Goal: Find specific page/section: Find specific page/section

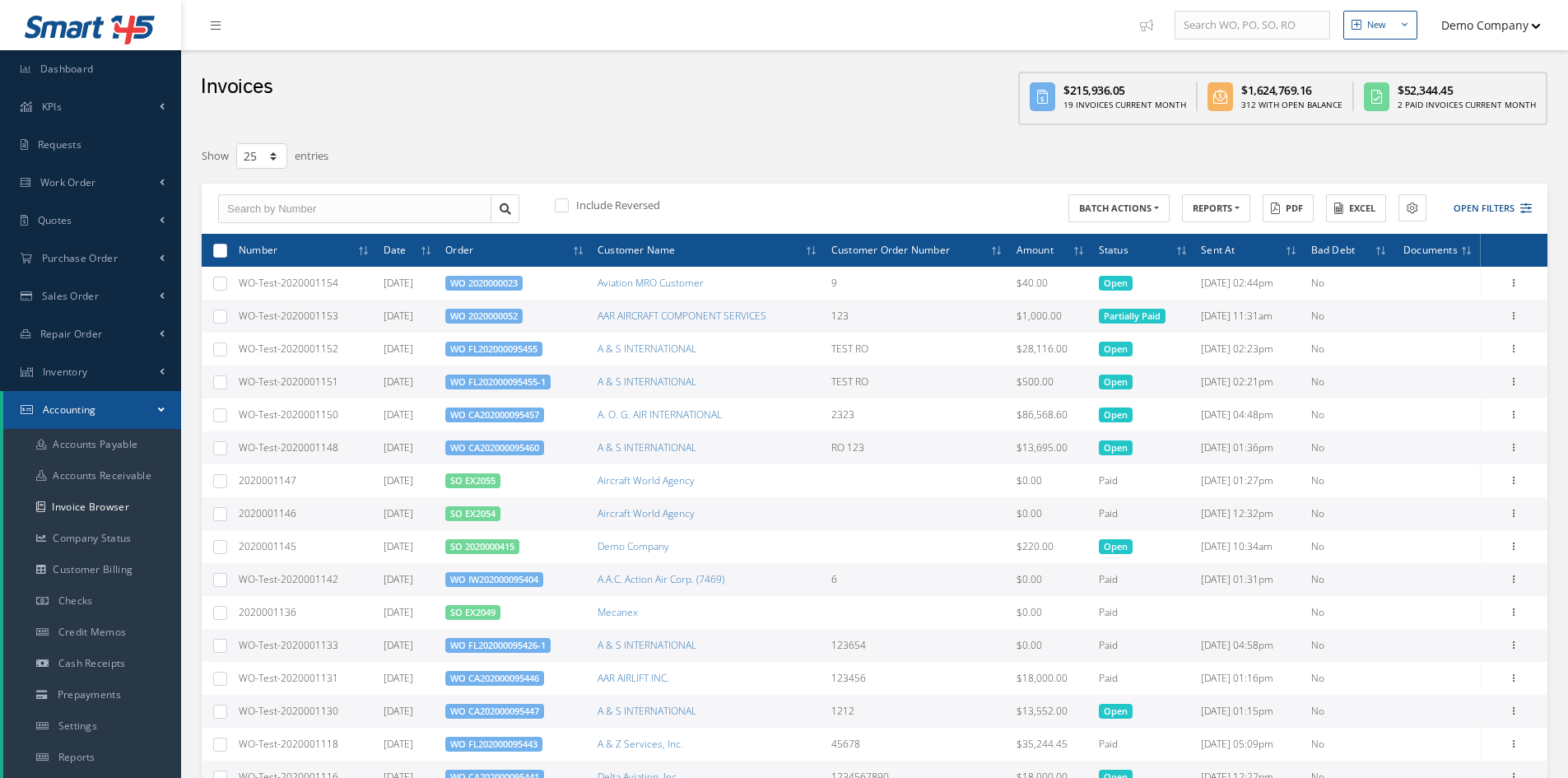
select select "25"
click at [1356, 251] on span "Bad Debt" at bounding box center [1333, 249] width 44 height 16
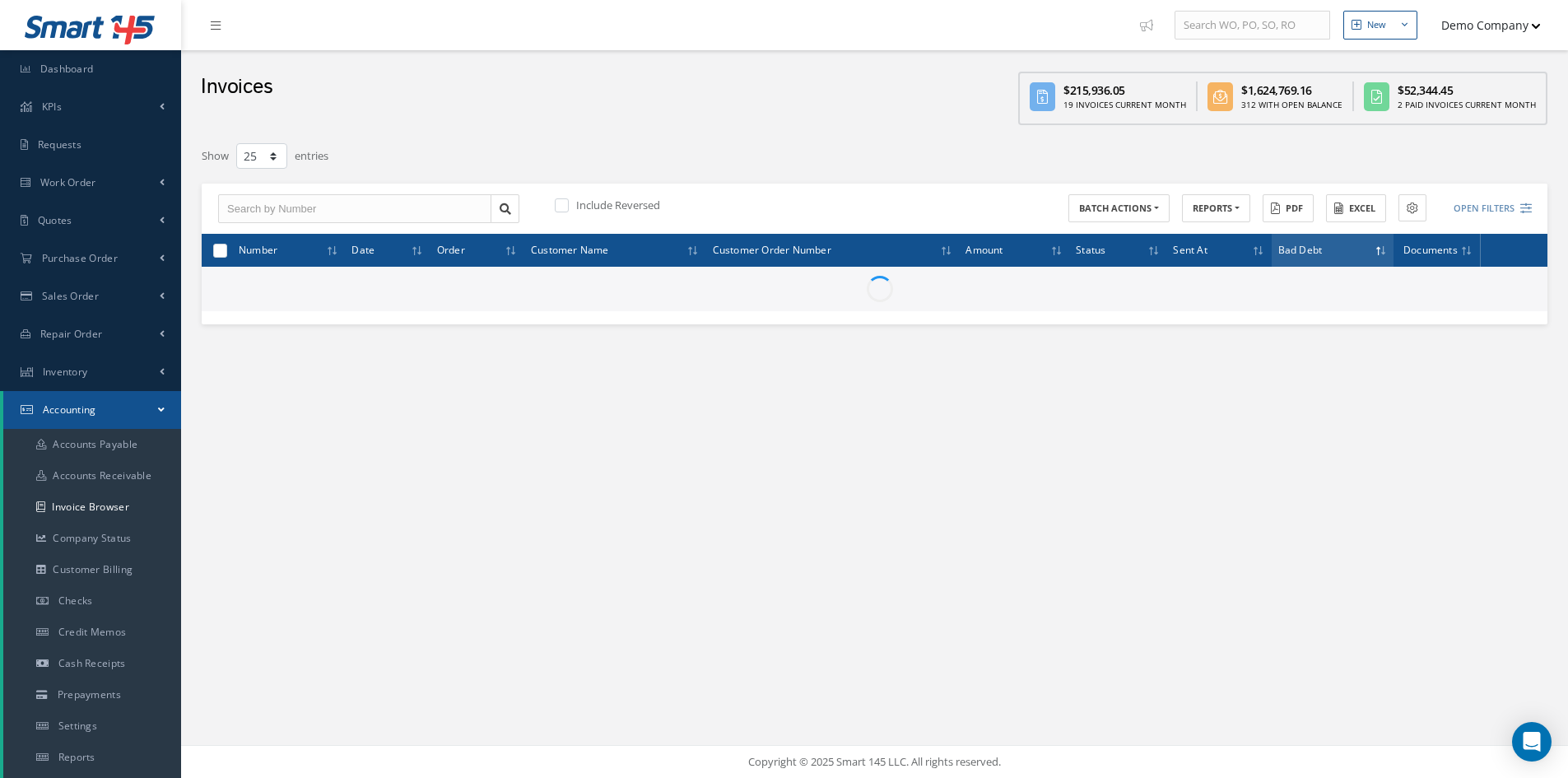
click at [1332, 252] on th "Bad Debt" at bounding box center [1333, 251] width 123 height 33
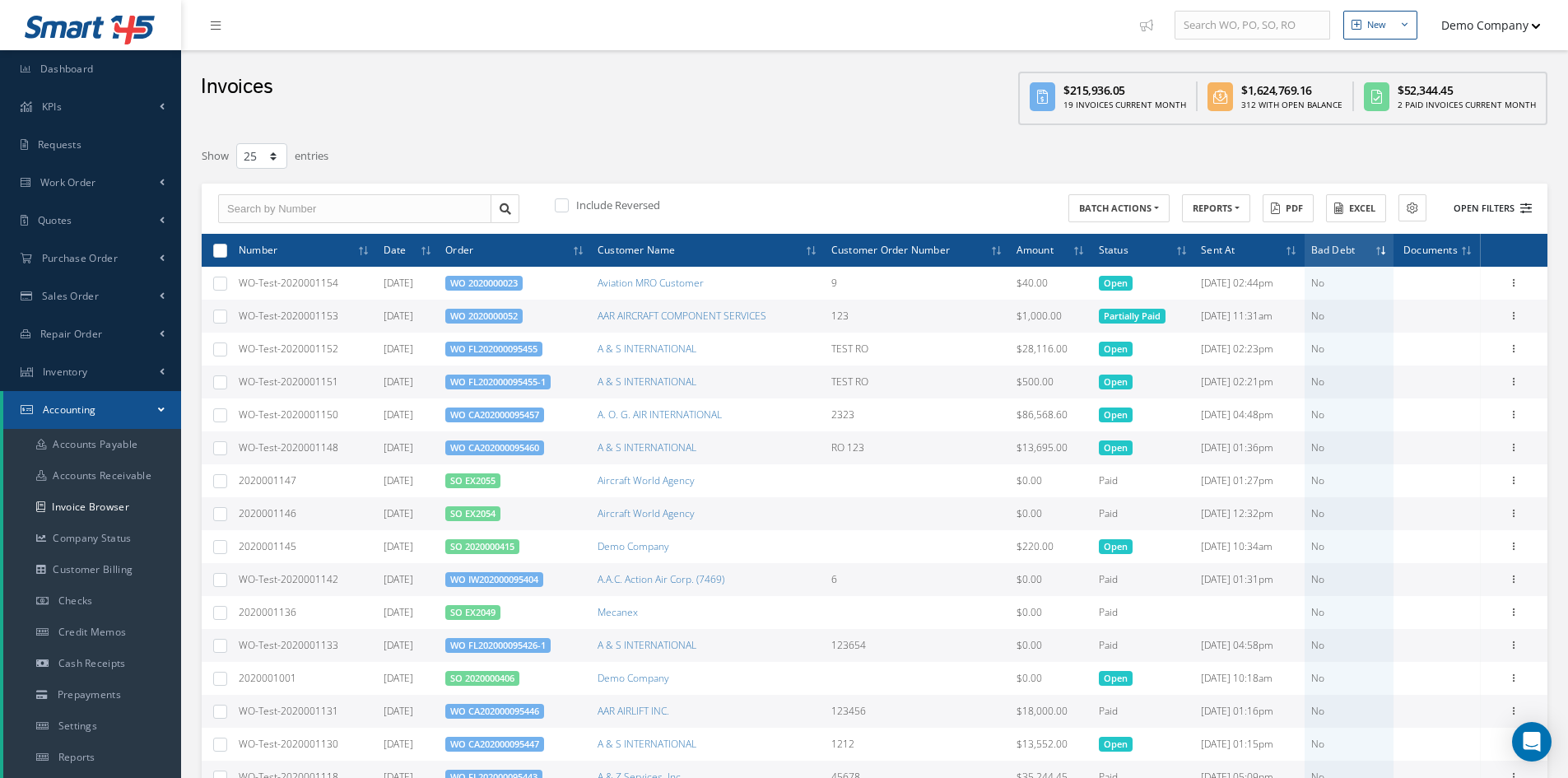
click at [1469, 218] on button "Open Filters" at bounding box center [1484, 209] width 93 height 28
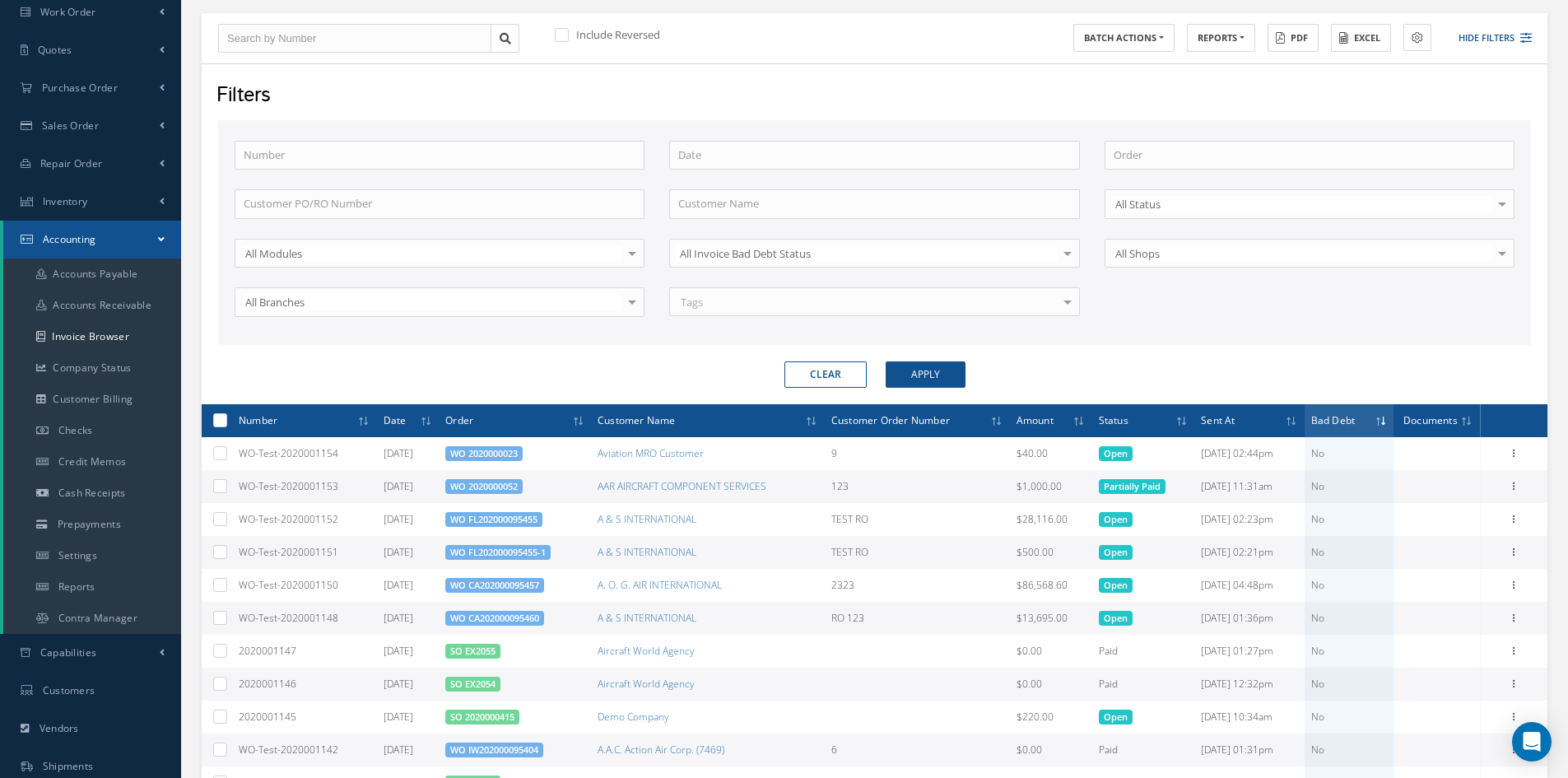
scroll to position [120, 0]
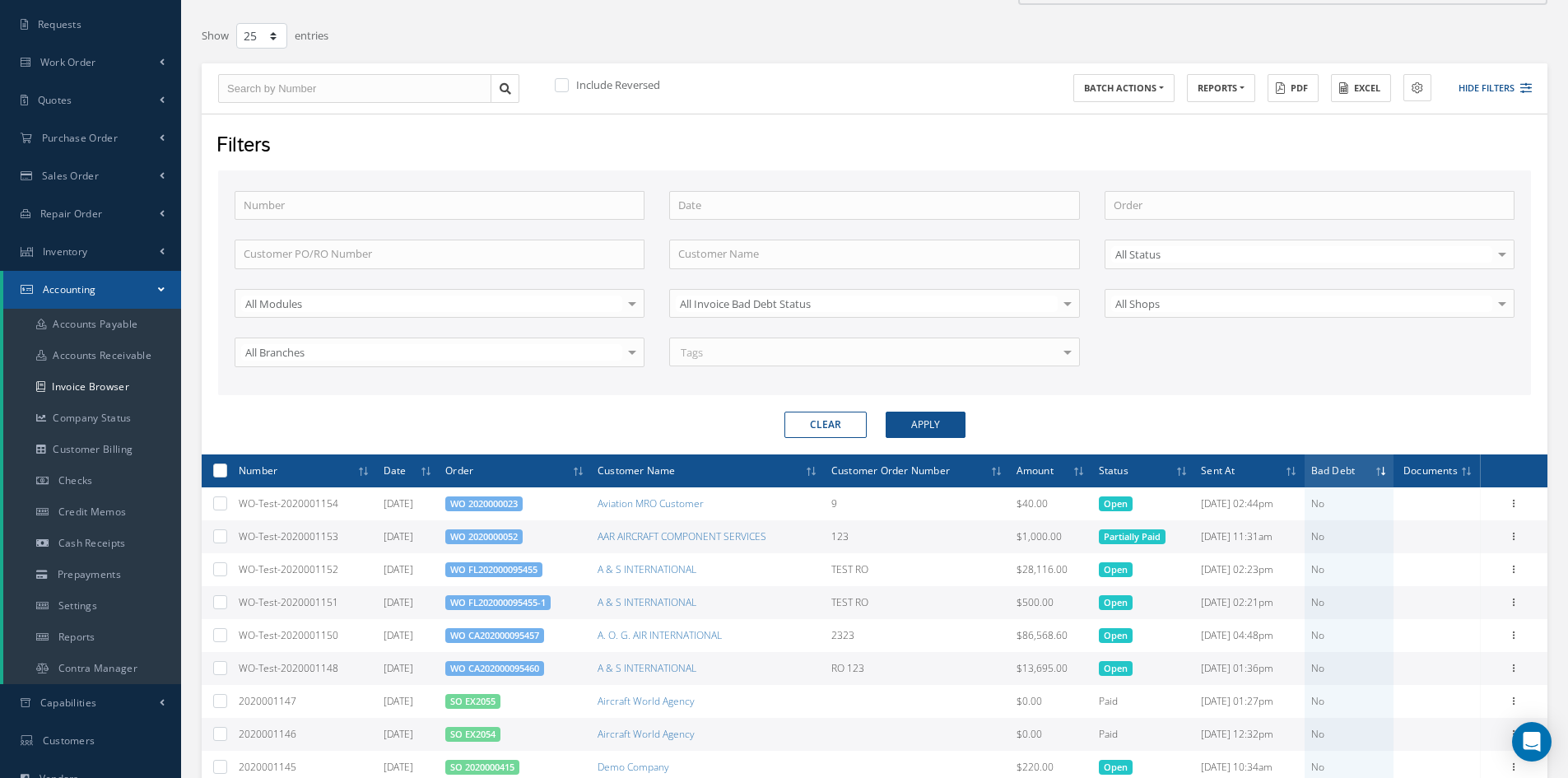
click at [1376, 473] on icon at bounding box center [1378, 471] width 5 height 10
click at [1378, 470] on icon at bounding box center [1378, 471] width 5 height 10
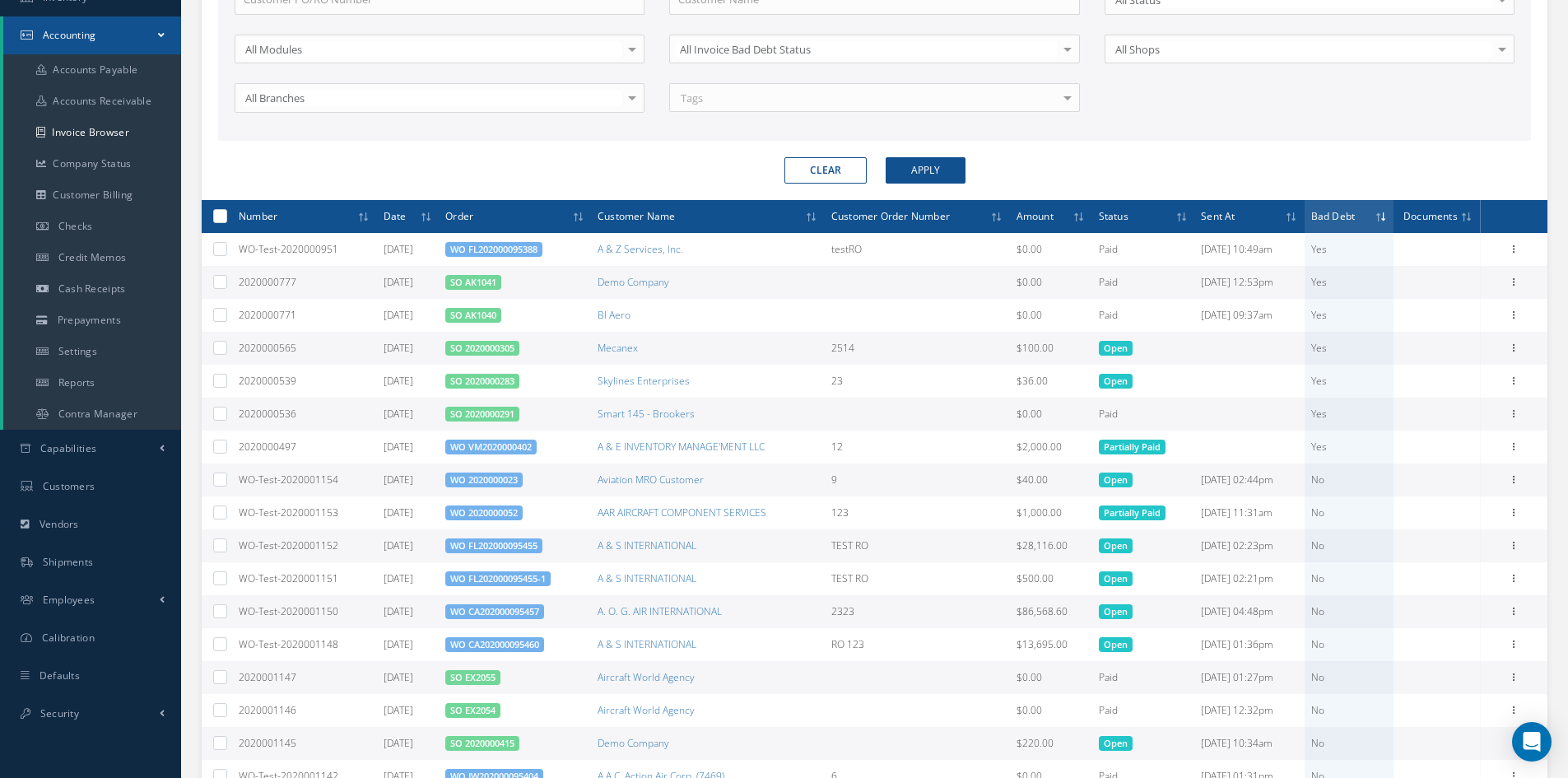
scroll to position [450, 0]
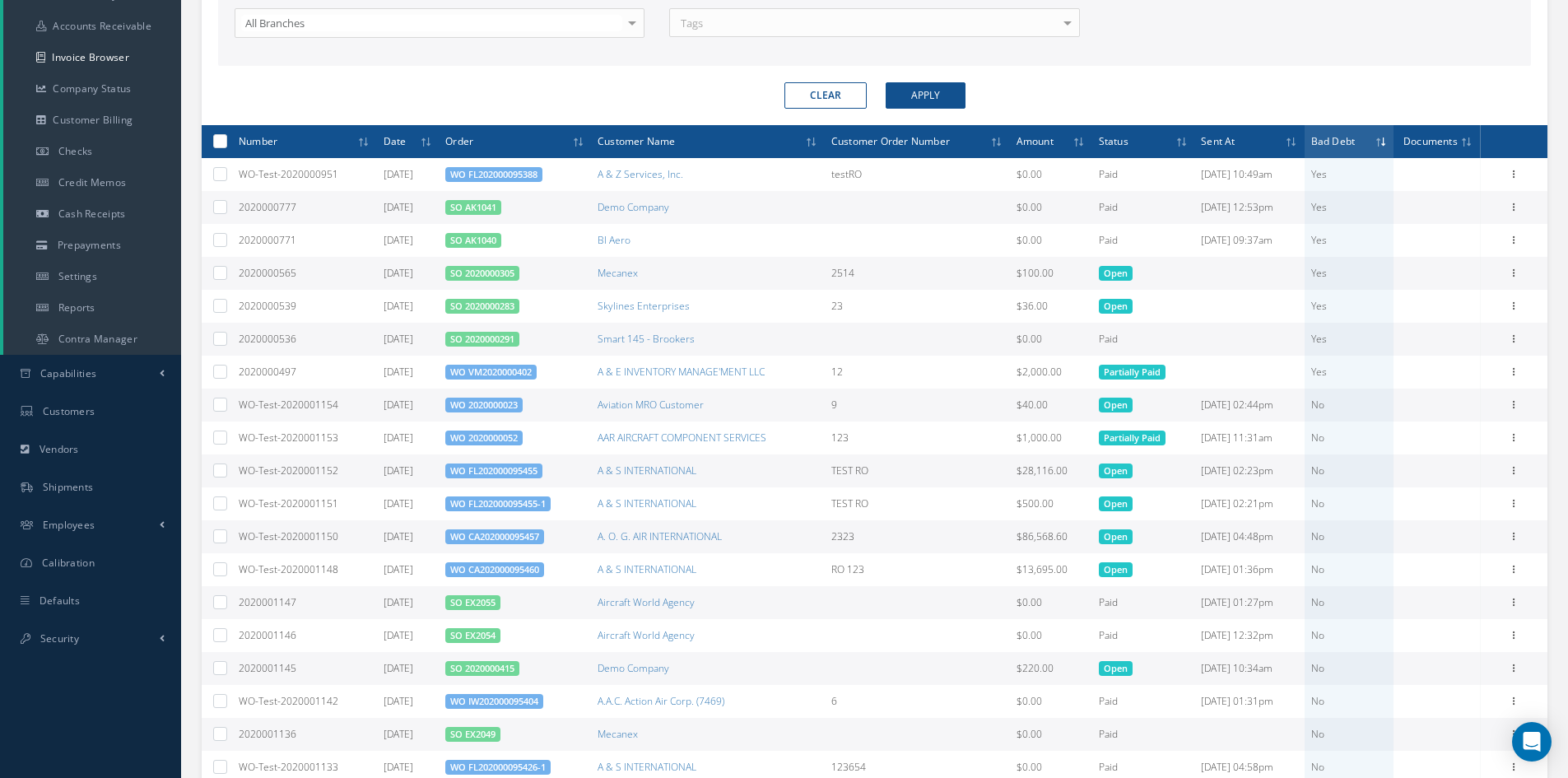
click at [1374, 146] on span at bounding box center [1380, 141] width 12 height 15
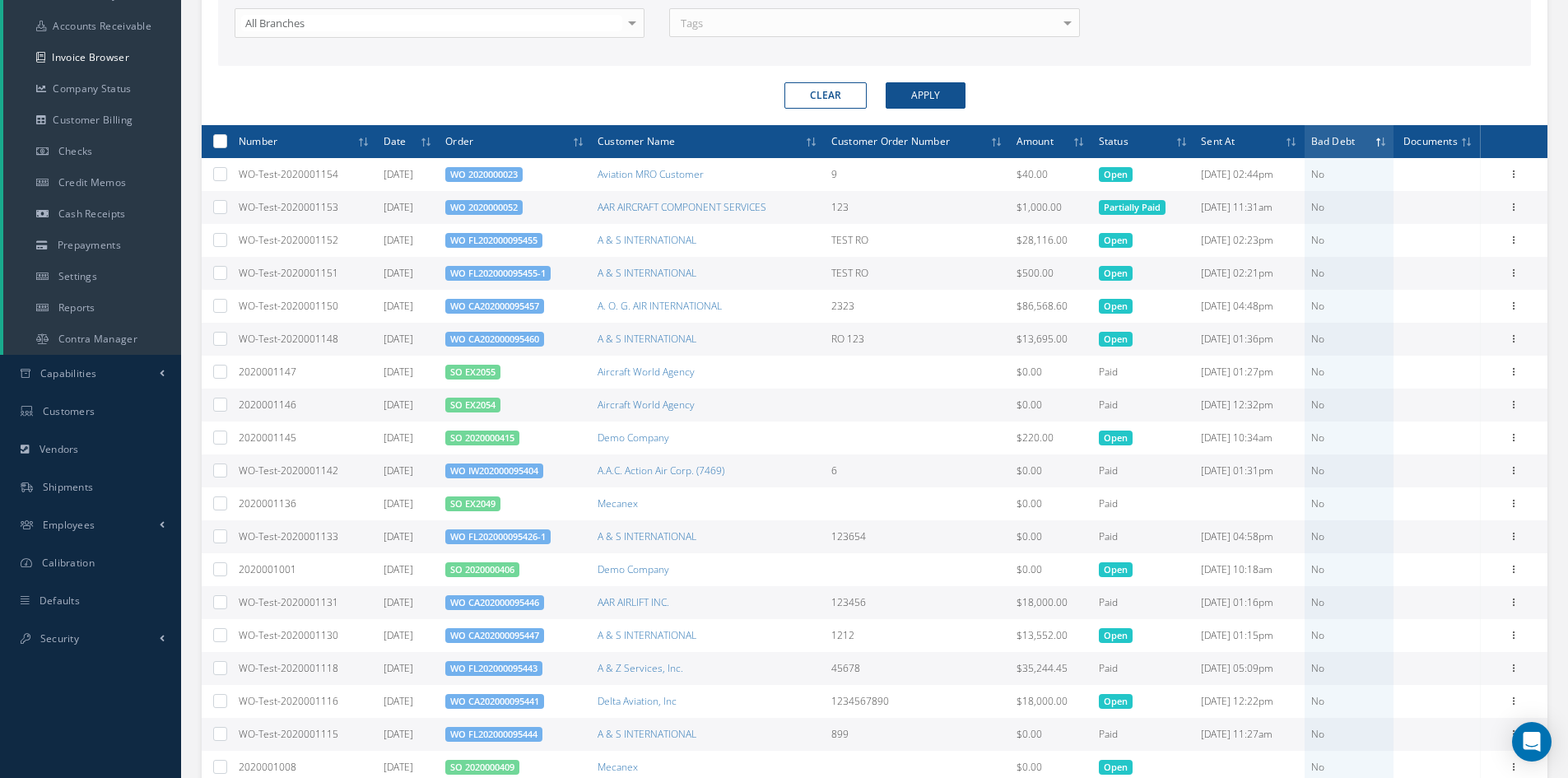
click at [1383, 151] on th "Bad Debt" at bounding box center [1350, 141] width 90 height 33
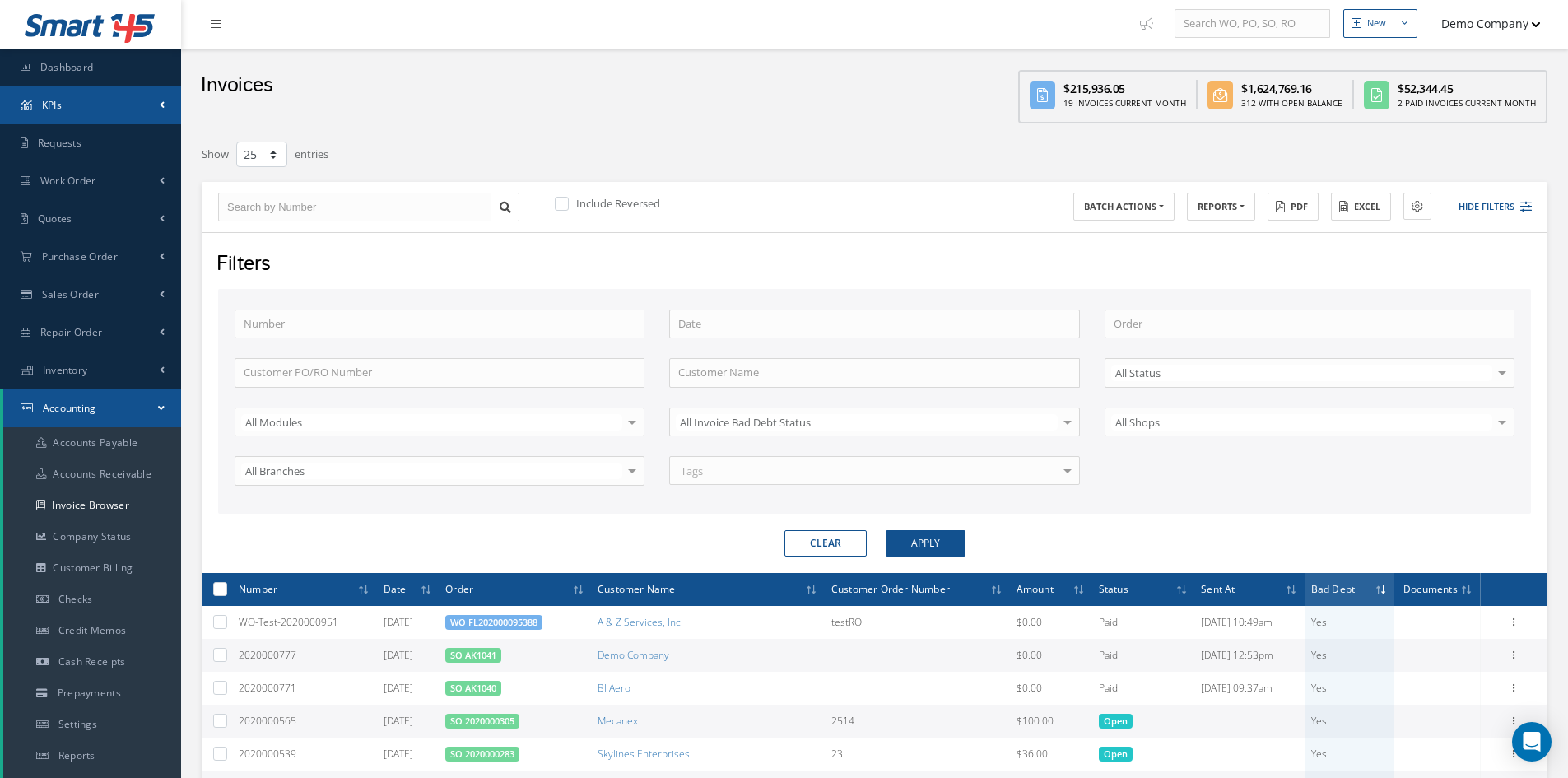
scroll to position [0, 0]
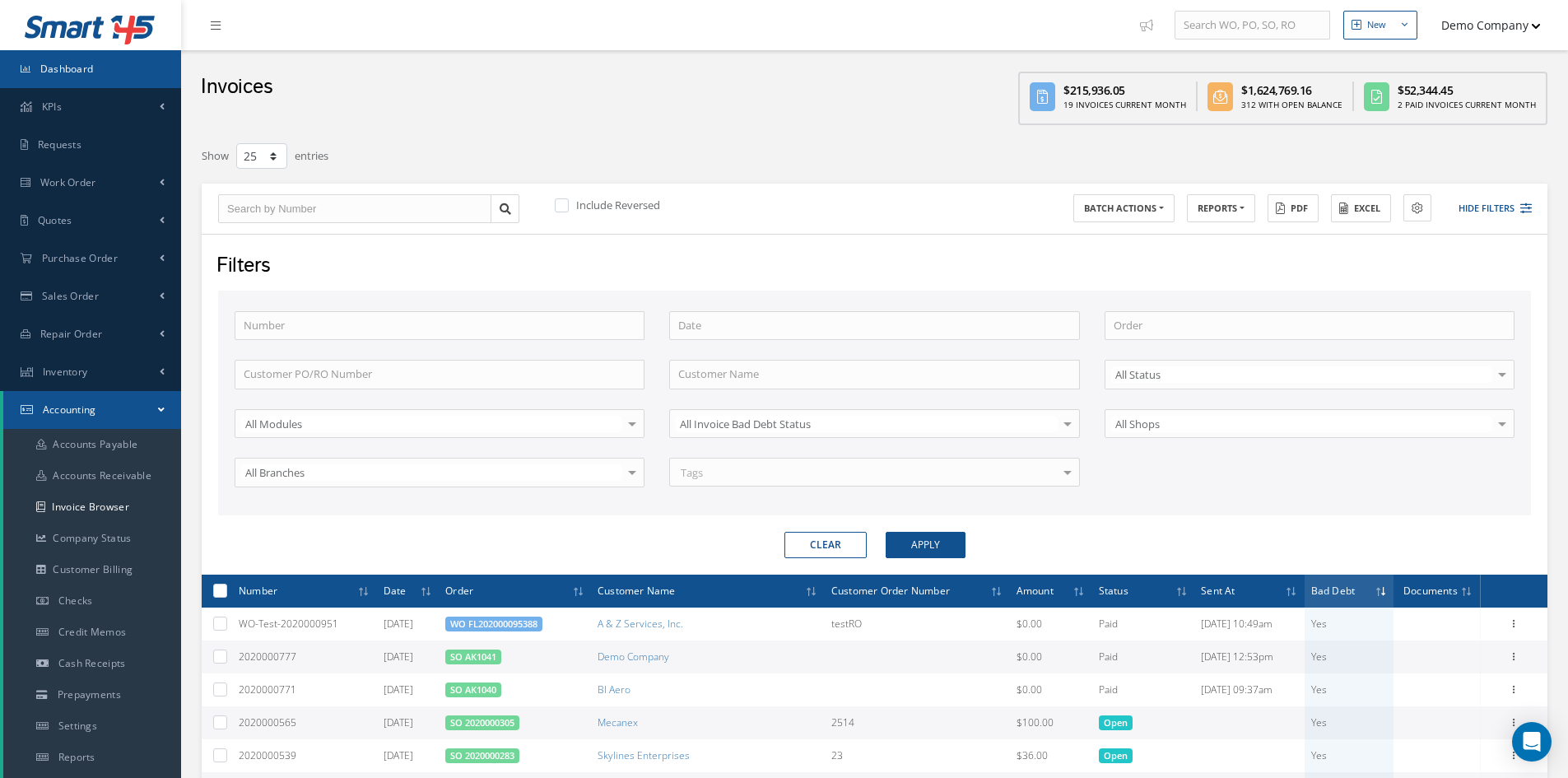
click at [60, 61] on link "Dashboard" at bounding box center [90, 69] width 181 height 38
